Goal: Task Accomplishment & Management: Use online tool/utility

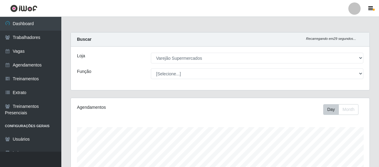
select select "237"
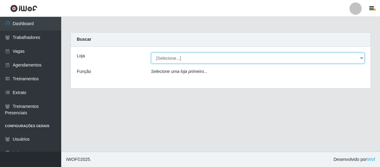
click at [162, 59] on select "[Selecione...] Varejão Supermercados" at bounding box center [258, 58] width 214 height 11
select select "237"
click at [151, 53] on select "[Selecione...] Varejão Supermercados" at bounding box center [258, 58] width 214 height 11
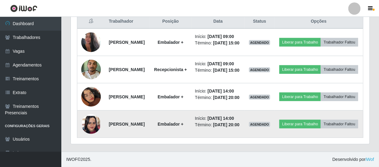
scroll to position [283, 0]
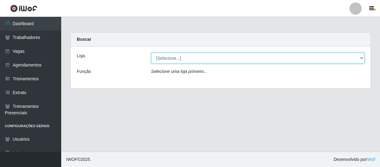
click at [193, 58] on select "[Selecione...] Varejão Supermercados" at bounding box center [258, 58] width 214 height 11
select select "237"
click at [151, 53] on select "[Selecione...] Varejão Supermercados" at bounding box center [258, 58] width 214 height 11
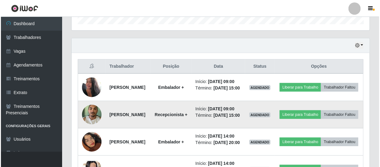
scroll to position [223, 0]
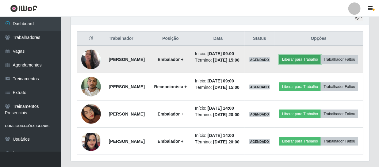
click at [308, 59] on button "Liberar para Trabalho" at bounding box center [299, 59] width 41 height 9
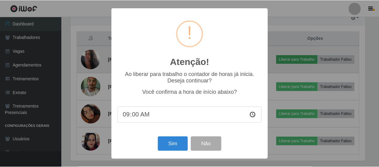
scroll to position [127, 296]
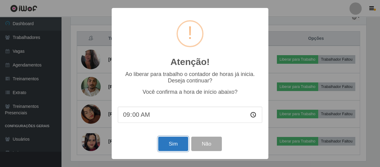
click at [178, 146] on button "Sim" at bounding box center [173, 144] width 30 height 14
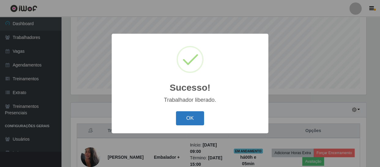
click at [192, 120] on button "OK" at bounding box center [190, 118] width 28 height 14
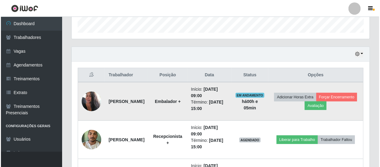
scroll to position [214, 0]
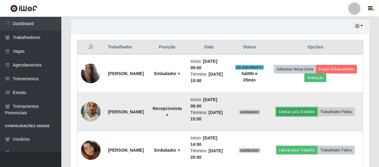
click at [303, 108] on button "Liberar para Trabalho" at bounding box center [296, 112] width 41 height 9
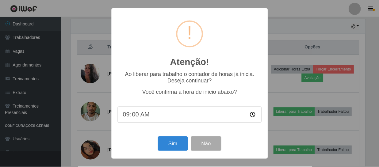
scroll to position [127, 296]
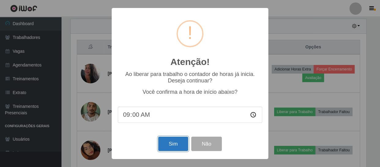
click at [176, 145] on button "Sim" at bounding box center [173, 144] width 30 height 14
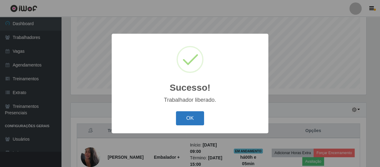
click at [195, 122] on button "OK" at bounding box center [190, 118] width 28 height 14
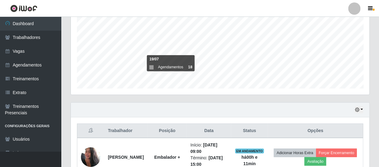
scroll to position [103, 0]
